Goal: Task Accomplishment & Management: Complete application form

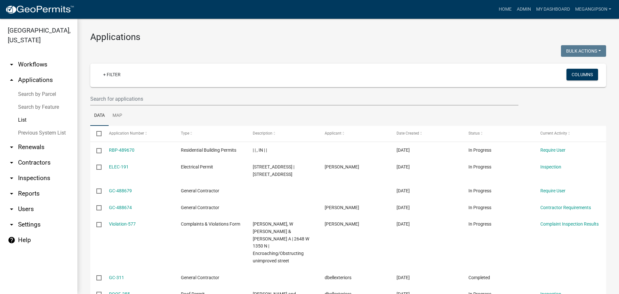
select select "3: 100"
click at [222, 50] on div at bounding box center [216, 51] width 263 height 13
click at [231, 32] on h3 "Applications" at bounding box center [348, 37] width 516 height 11
click at [496, 15] on link "Home" at bounding box center [505, 9] width 18 height 12
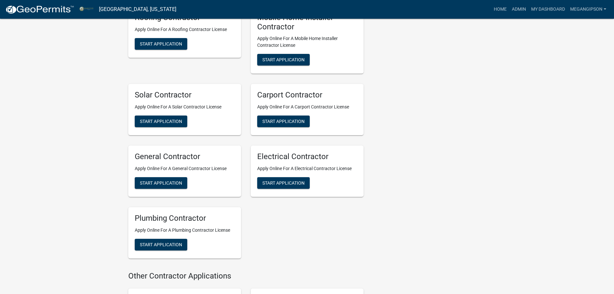
scroll to position [1258, 0]
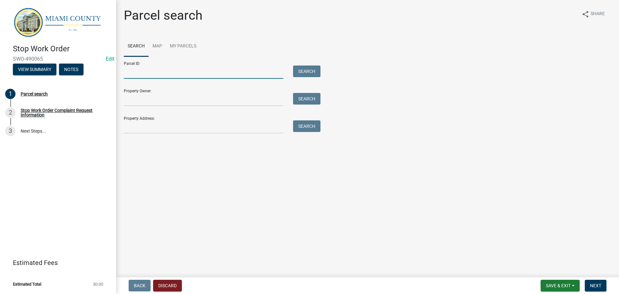
click at [161, 79] on input "Parcel ID:" at bounding box center [204, 71] width 160 height 13
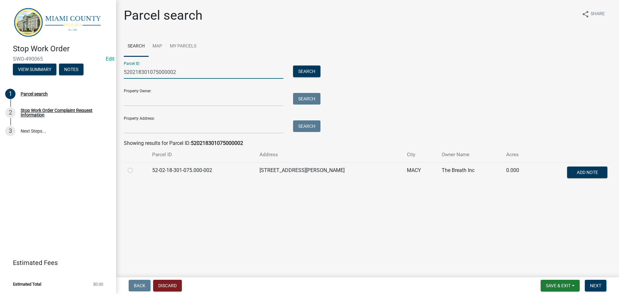
type input "520218301075000002"
click at [135, 166] on label at bounding box center [135, 166] width 0 height 0
click at [135, 171] on input "radio" at bounding box center [137, 168] width 4 height 4
radio input "true"
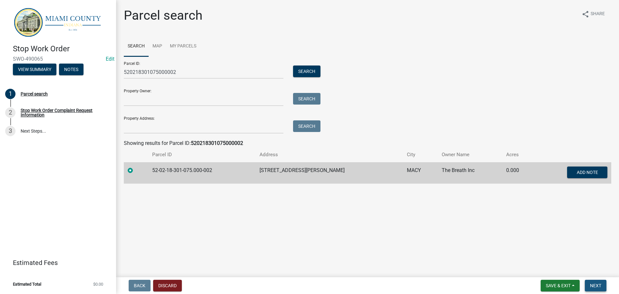
click at [591, 286] on span "Next" at bounding box center [595, 285] width 11 height 5
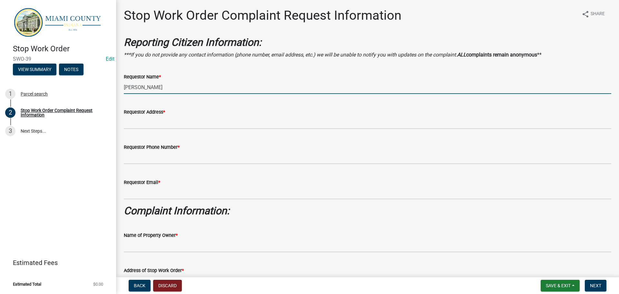
click at [204, 94] on input "[PERSON_NAME]" at bounding box center [368, 87] width 488 height 13
type input "[PERSON_NAME]"
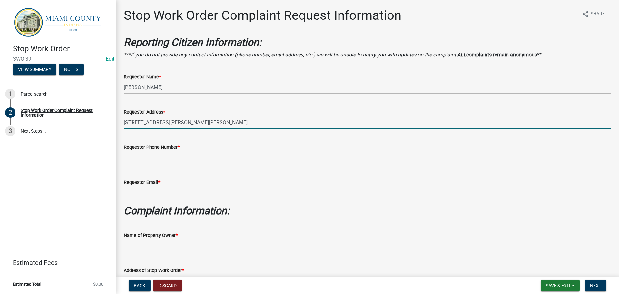
type input "[STREET_ADDRESS][PERSON_NAME][PERSON_NAME]"
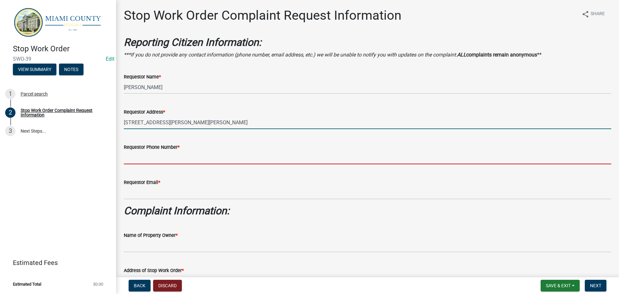
click at [193, 164] on input "Requestor Phone Number *" at bounding box center [368, 157] width 488 height 13
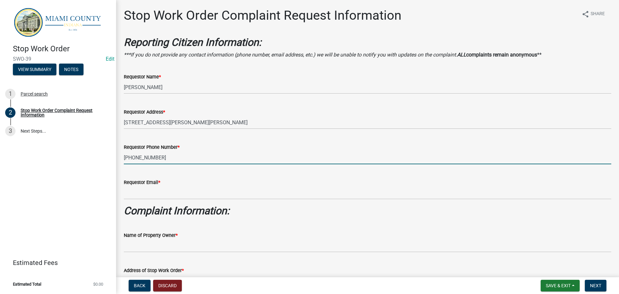
type input "[PHONE_NUMBER]"
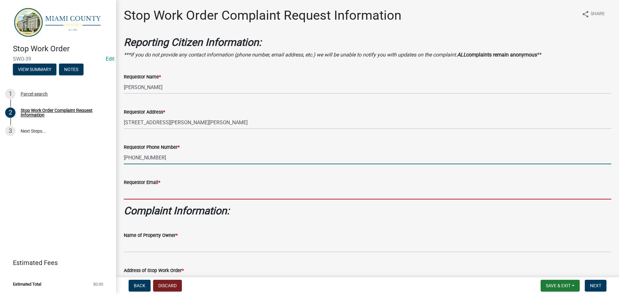
click at [206, 199] on input "Requestor Email *" at bounding box center [368, 192] width 488 height 13
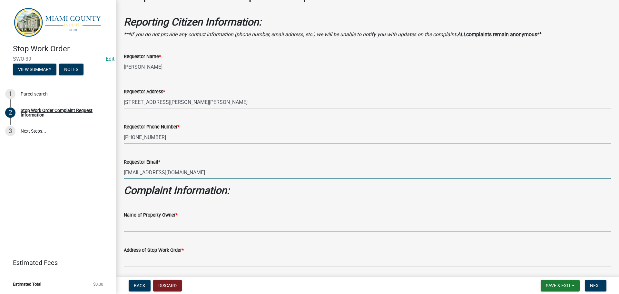
scroll to position [65, 0]
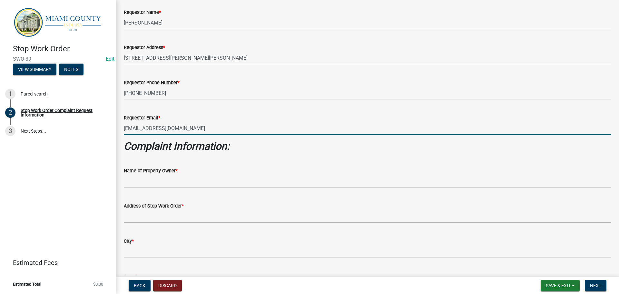
type input "[EMAIL_ADDRESS][DOMAIN_NAME]"
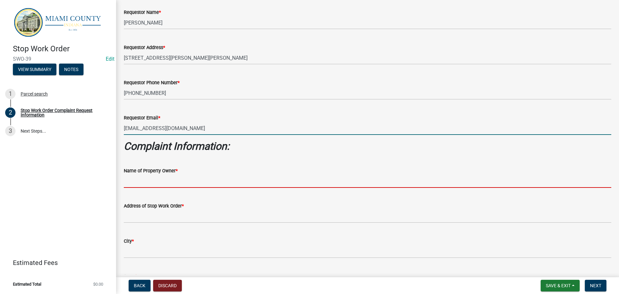
click at [174, 188] on input "Name of Property Owner *" at bounding box center [368, 180] width 488 height 13
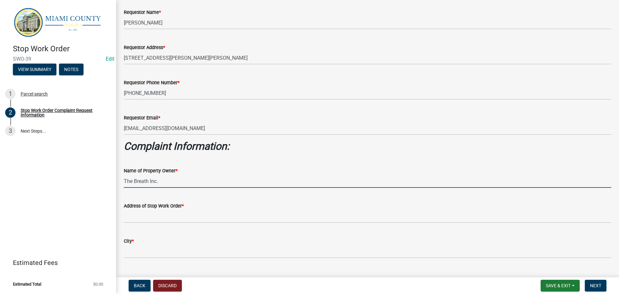
scroll to position [97, 0]
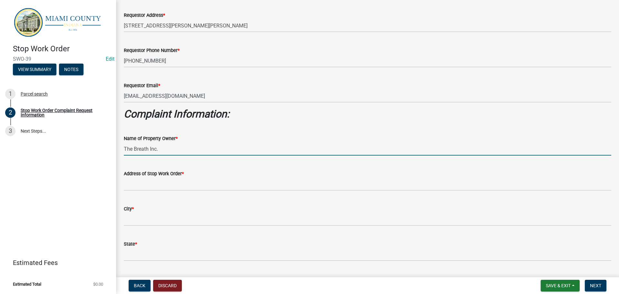
type input "The Breath Inc."
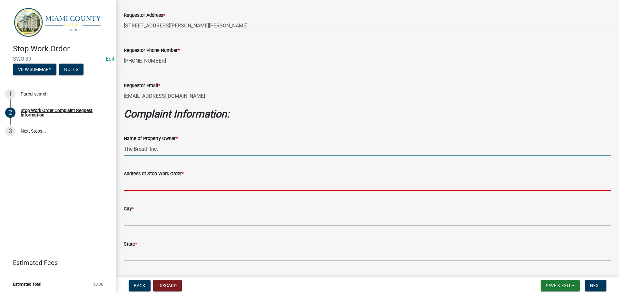
click at [187, 191] on input "Address of Stop Work Order *" at bounding box center [368, 183] width 488 height 13
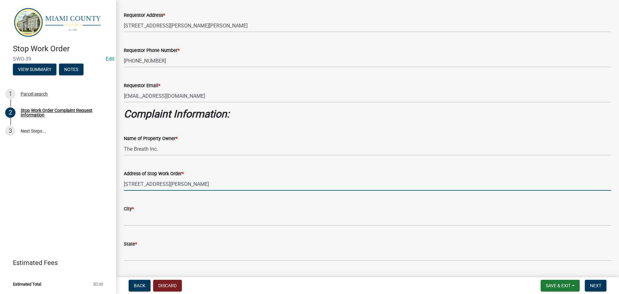
type input "[STREET_ADDRESS][PERSON_NAME]"
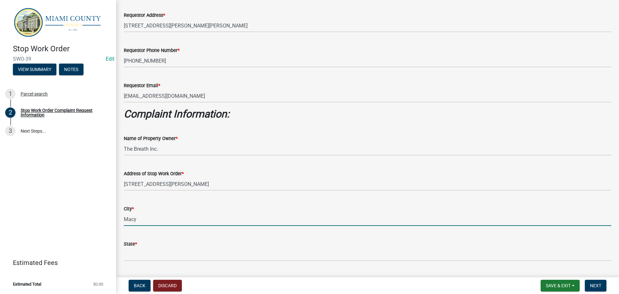
type input "Macy"
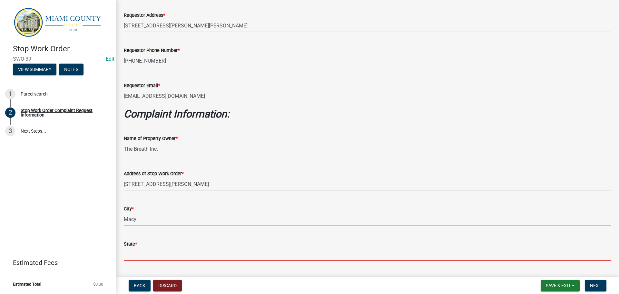
scroll to position [257, 0]
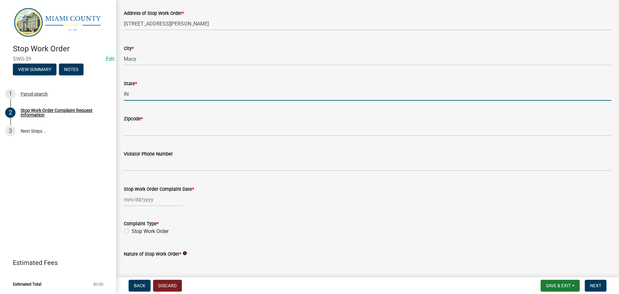
type input "IN"
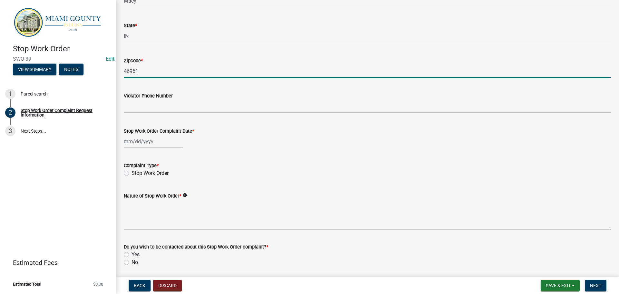
scroll to position [322, 0]
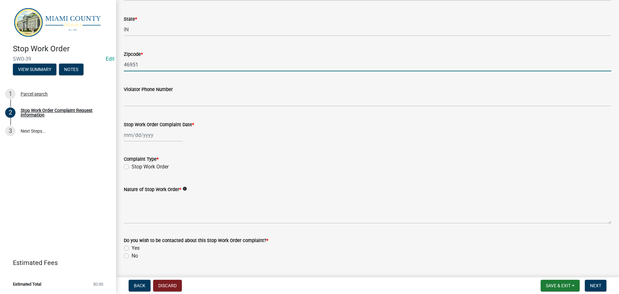
type input "46951"
click at [148, 142] on div at bounding box center [153, 134] width 59 height 13
select select "10"
select select "2025"
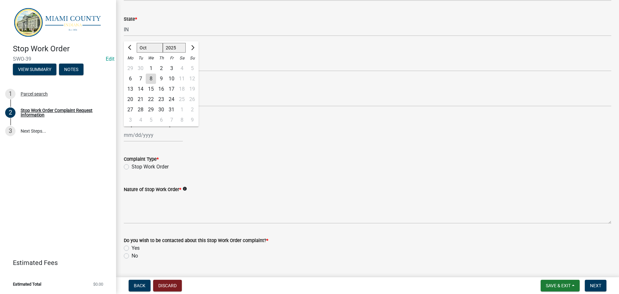
click at [155, 84] on div "8" at bounding box center [151, 79] width 10 height 10
type input "[DATE]"
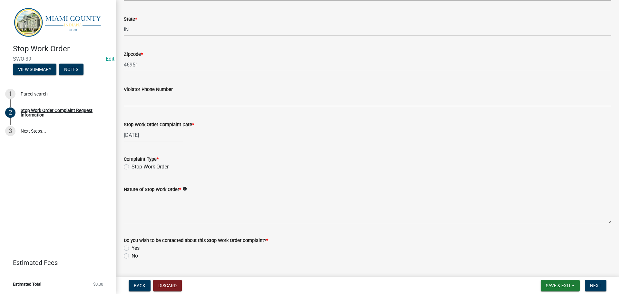
click at [132, 171] on label "Stop Work Order" at bounding box center [150, 167] width 37 height 8
click at [132, 167] on input "Stop Work Order" at bounding box center [134, 165] width 4 height 4
radio input "true"
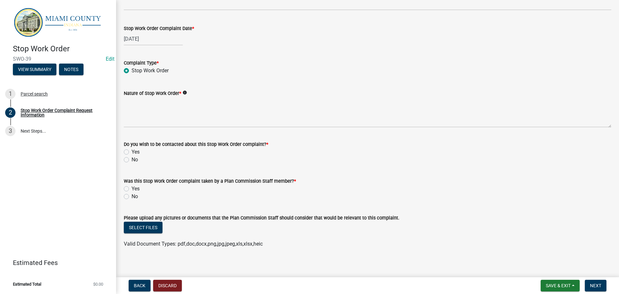
scroll to position [418, 0]
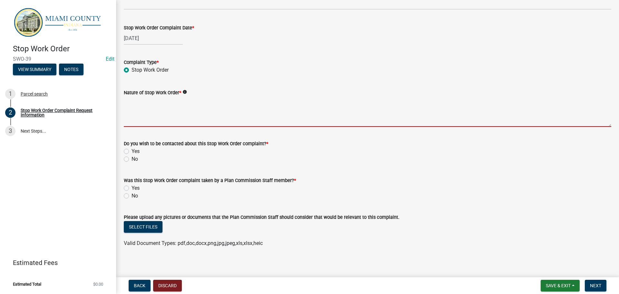
click at [145, 127] on textarea "Nature of Stop Work Order *" at bounding box center [368, 111] width 488 height 30
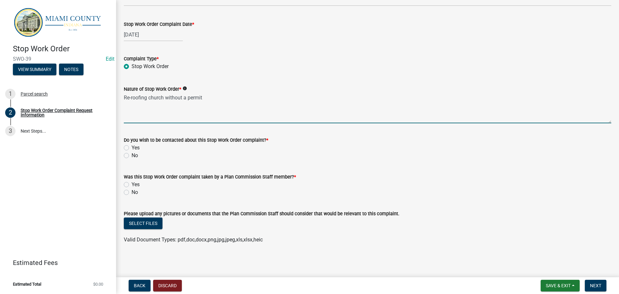
scroll to position [483, 0]
type textarea "Re-roofing church without a permit"
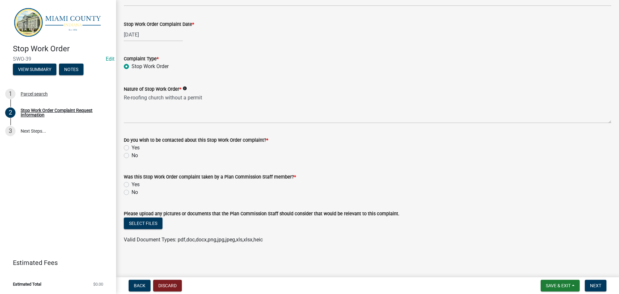
click at [132, 159] on label "No" at bounding box center [135, 156] width 6 height 8
click at [132, 156] on input "No" at bounding box center [134, 154] width 4 height 4
radio input "true"
click at [132, 188] on label "Yes" at bounding box center [136, 185] width 8 height 8
click at [132, 185] on input "Yes" at bounding box center [134, 183] width 4 height 4
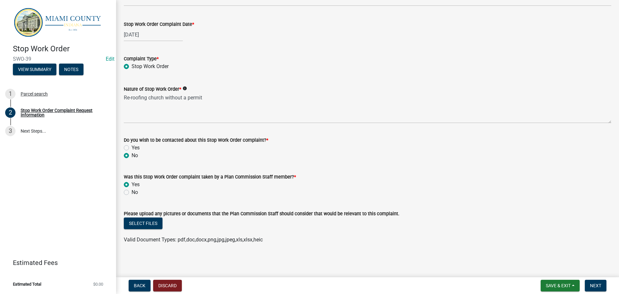
radio input "true"
click at [595, 289] on button "Next" at bounding box center [596, 286] width 22 height 12
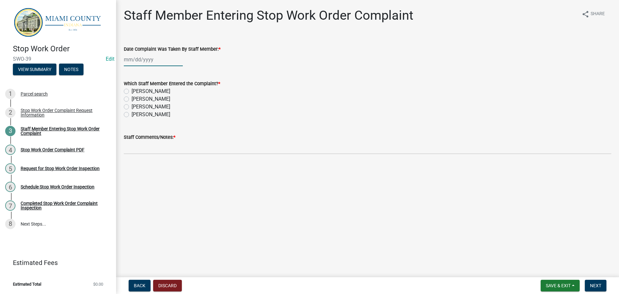
click at [149, 66] on div at bounding box center [153, 59] width 59 height 13
select select "10"
select select "2025"
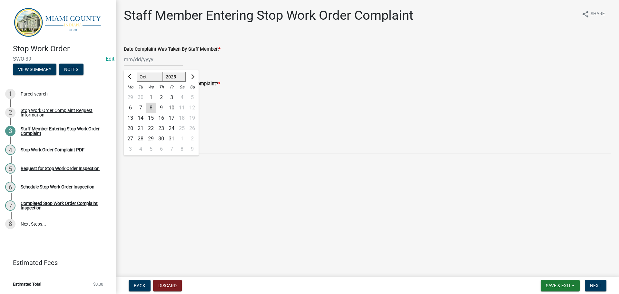
click at [154, 113] on div "8" at bounding box center [151, 108] width 10 height 10
type input "[DATE]"
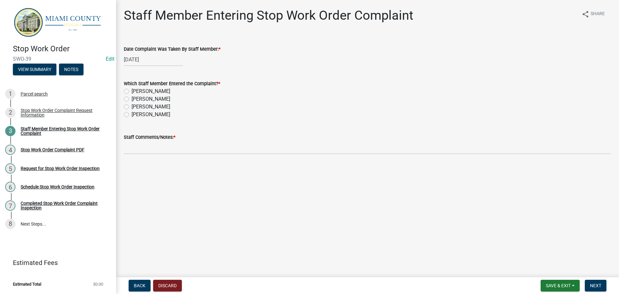
click at [132, 103] on label "[PERSON_NAME]" at bounding box center [151, 99] width 39 height 8
click at [132, 99] on input "[PERSON_NAME]" at bounding box center [134, 97] width 4 height 4
radio input "true"
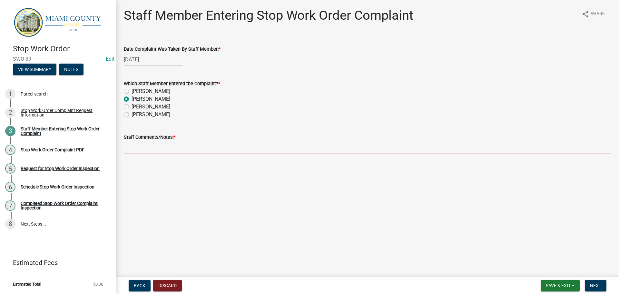
click at [177, 154] on input "Staff Comments/Notes: *" at bounding box center [368, 147] width 488 height 13
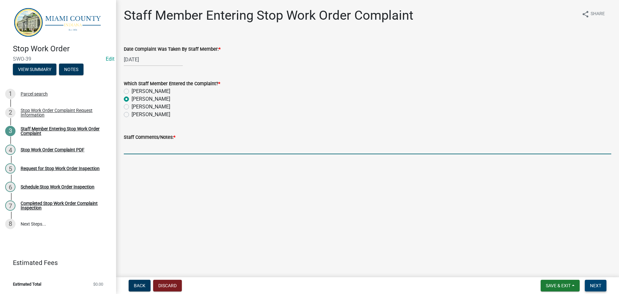
click at [596, 286] on span "Next" at bounding box center [595, 285] width 11 height 5
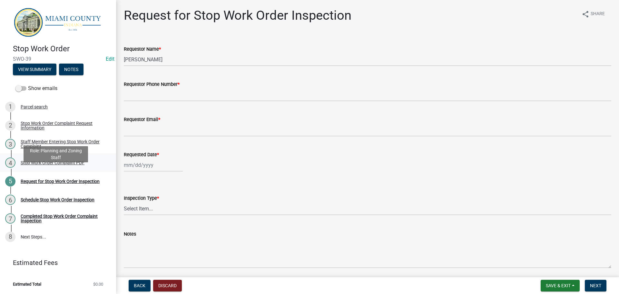
click at [45, 165] on div "Stop Work Order Complaint PDF" at bounding box center [53, 162] width 64 height 5
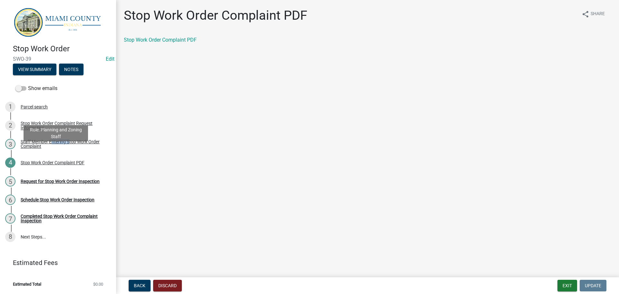
click at [64, 148] on div "Staff Member Entering Stop Work Order Complaint" at bounding box center [63, 143] width 85 height 9
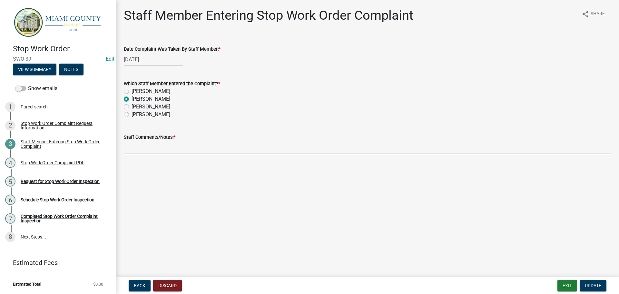
click at [206, 154] on input "Staff Comments/Notes: *" at bounding box center [368, 147] width 488 height 13
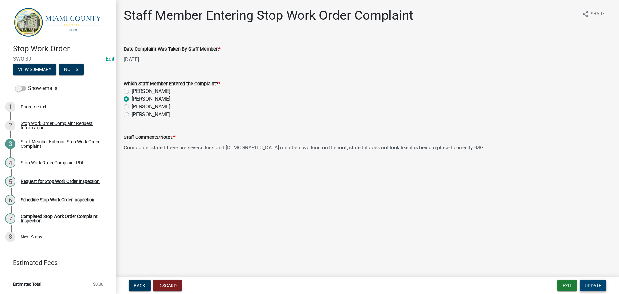
type input "Complainer stated there are several kids and [DEMOGRAPHIC_DATA] members working…"
click at [585, 280] on button "Update" at bounding box center [593, 286] width 27 height 12
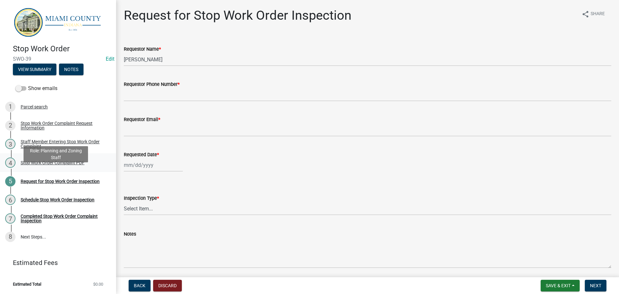
click at [48, 168] on div "4 Stop Work Order Complaint PDF" at bounding box center [55, 162] width 101 height 10
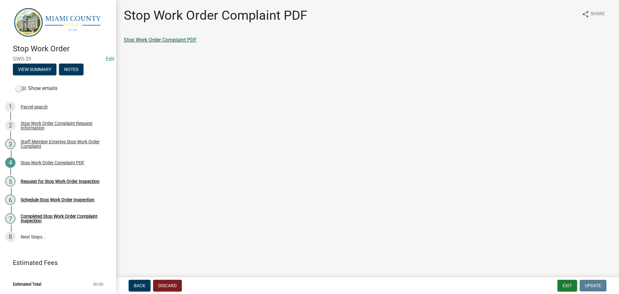
click at [184, 43] on link "Stop Work Order Complaint PDF" at bounding box center [160, 40] width 73 height 6
click at [51, 184] on div "Request for Stop Work Order Inspection" at bounding box center [60, 181] width 79 height 5
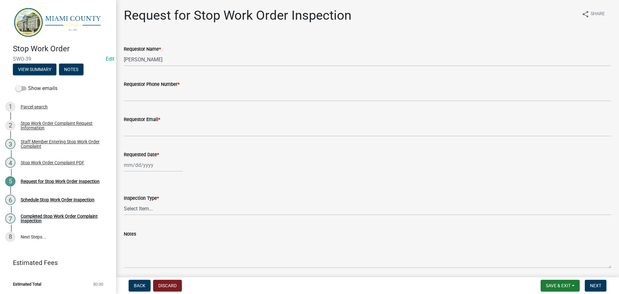
click at [176, 71] on wm-data-entity-input "Requestor Name * [PERSON_NAME]" at bounding box center [368, 53] width 488 height 35
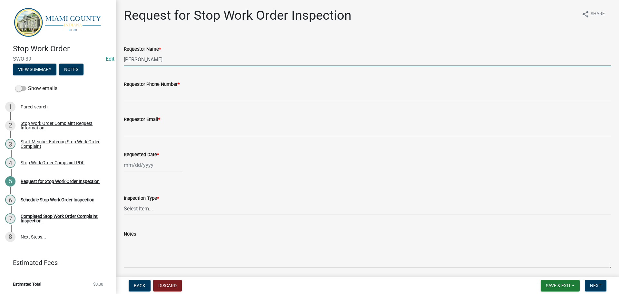
click at [183, 66] on input "[PERSON_NAME]" at bounding box center [368, 59] width 488 height 13
type input "The Breath Inc."
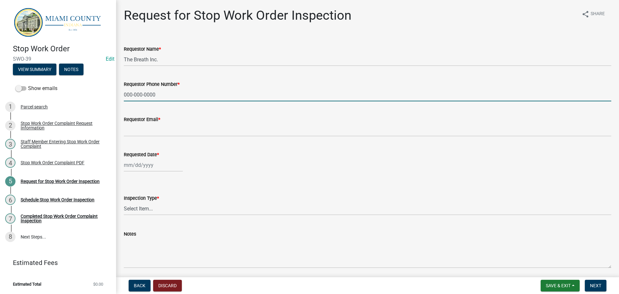
type input "000-000-0000"
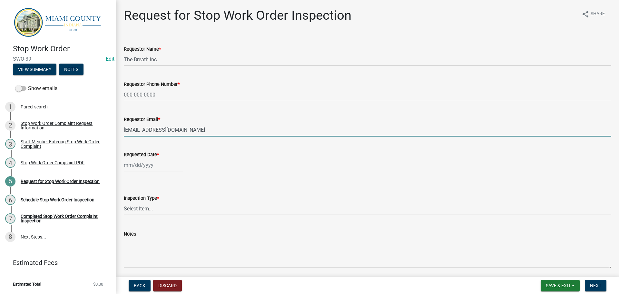
type input "[EMAIL_ADDRESS][DOMAIN_NAME]"
click at [148, 172] on div at bounding box center [153, 164] width 59 height 13
select select "10"
select select "2025"
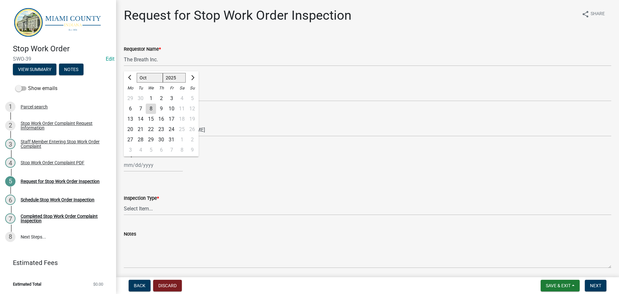
click at [166, 114] on div "9" at bounding box center [161, 109] width 10 height 10
type input "[DATE]"
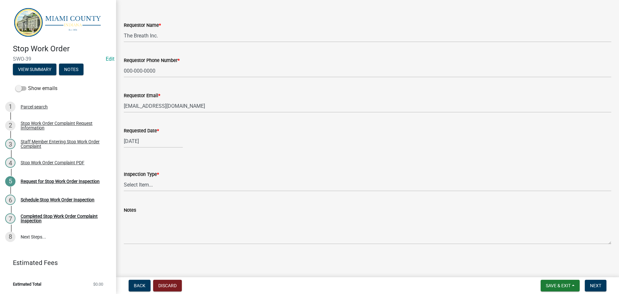
scroll to position [58, 0]
click at [143, 172] on label "Inspection Type *" at bounding box center [141, 174] width 35 height 5
click at [143, 178] on select "Select Item... Stop Work Order" at bounding box center [368, 184] width 488 height 13
click at [125, 178] on select "Select Item... Stop Work Order" at bounding box center [368, 184] width 488 height 13
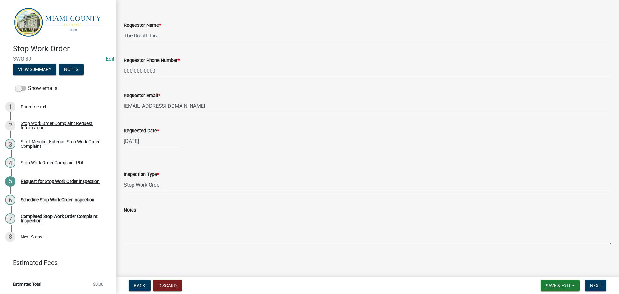
select select "bf7b023e-4b4b-464a-b6c7-dc5abe8310db"
click at [597, 288] on button "Next" at bounding box center [596, 286] width 22 height 12
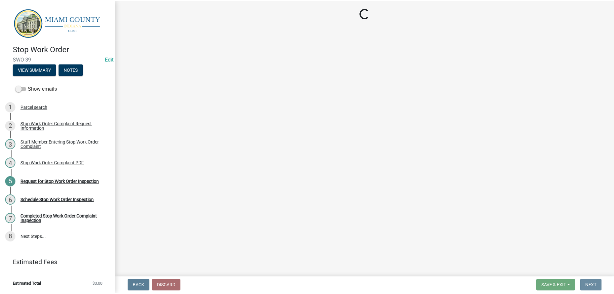
scroll to position [0, 0]
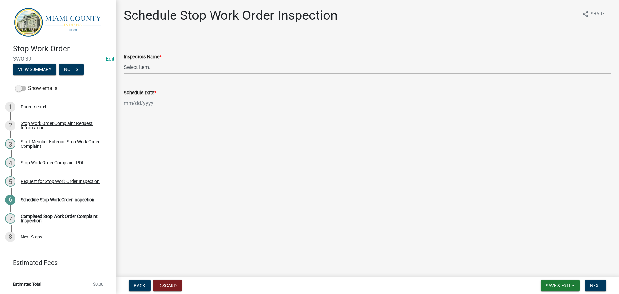
click at [146, 74] on select "Select Item... bmthomas ([PERSON_NAME]) croser ([PERSON_NAME]) [PERSON_NAME] ([…" at bounding box center [368, 67] width 488 height 13
click at [225, 207] on main "Schedule Stop Work Order Inspection share Share Inspectors Name * Select Item..…" at bounding box center [367, 137] width 503 height 274
click at [173, 61] on div "Inspectors Name *" at bounding box center [368, 57] width 488 height 8
click at [167, 74] on select "Select Item... bmthomas ([PERSON_NAME]) croser ([PERSON_NAME]) [PERSON_NAME] ([…" at bounding box center [368, 67] width 488 height 13
select select "fd764399-425f-46f4-9644-c410ce33bd5b"
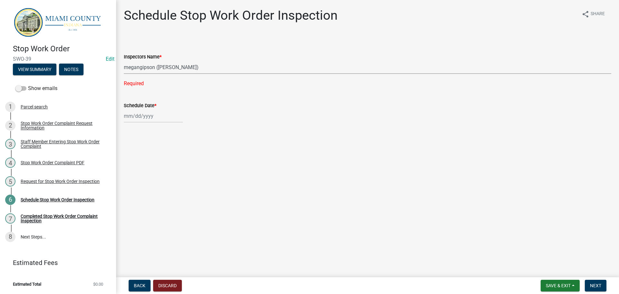
click at [125, 68] on select "Select Item... bmthomas ([PERSON_NAME]) croser ([PERSON_NAME]) [PERSON_NAME] ([…" at bounding box center [368, 67] width 488 height 13
click at [143, 115] on wm-data-entity-input "Schedule Date *" at bounding box center [368, 98] width 488 height 36
click at [144, 110] on div at bounding box center [153, 102] width 59 height 13
select select "10"
select select "2025"
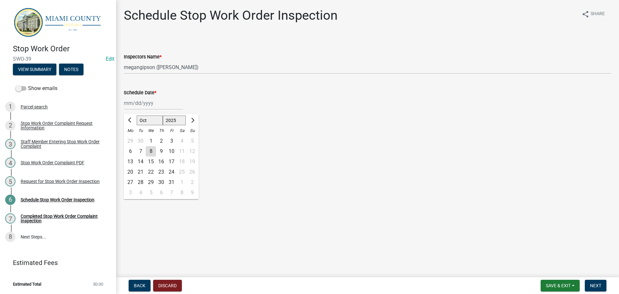
click at [166, 156] on div "9" at bounding box center [161, 151] width 10 height 10
type input "[DATE]"
click at [590, 283] on span "Next" at bounding box center [595, 285] width 11 height 5
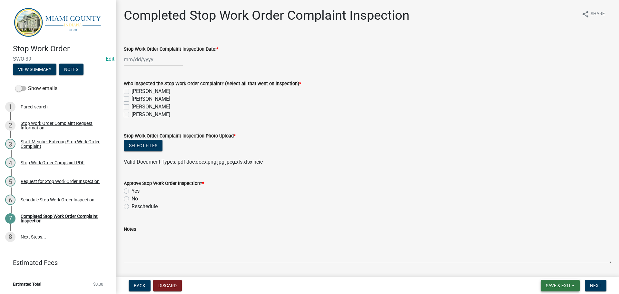
click at [547, 283] on span "Save & Exit" at bounding box center [558, 285] width 25 height 5
click at [532, 268] on button "Save & Exit" at bounding box center [554, 266] width 52 height 15
